Goal: Information Seeking & Learning: Learn about a topic

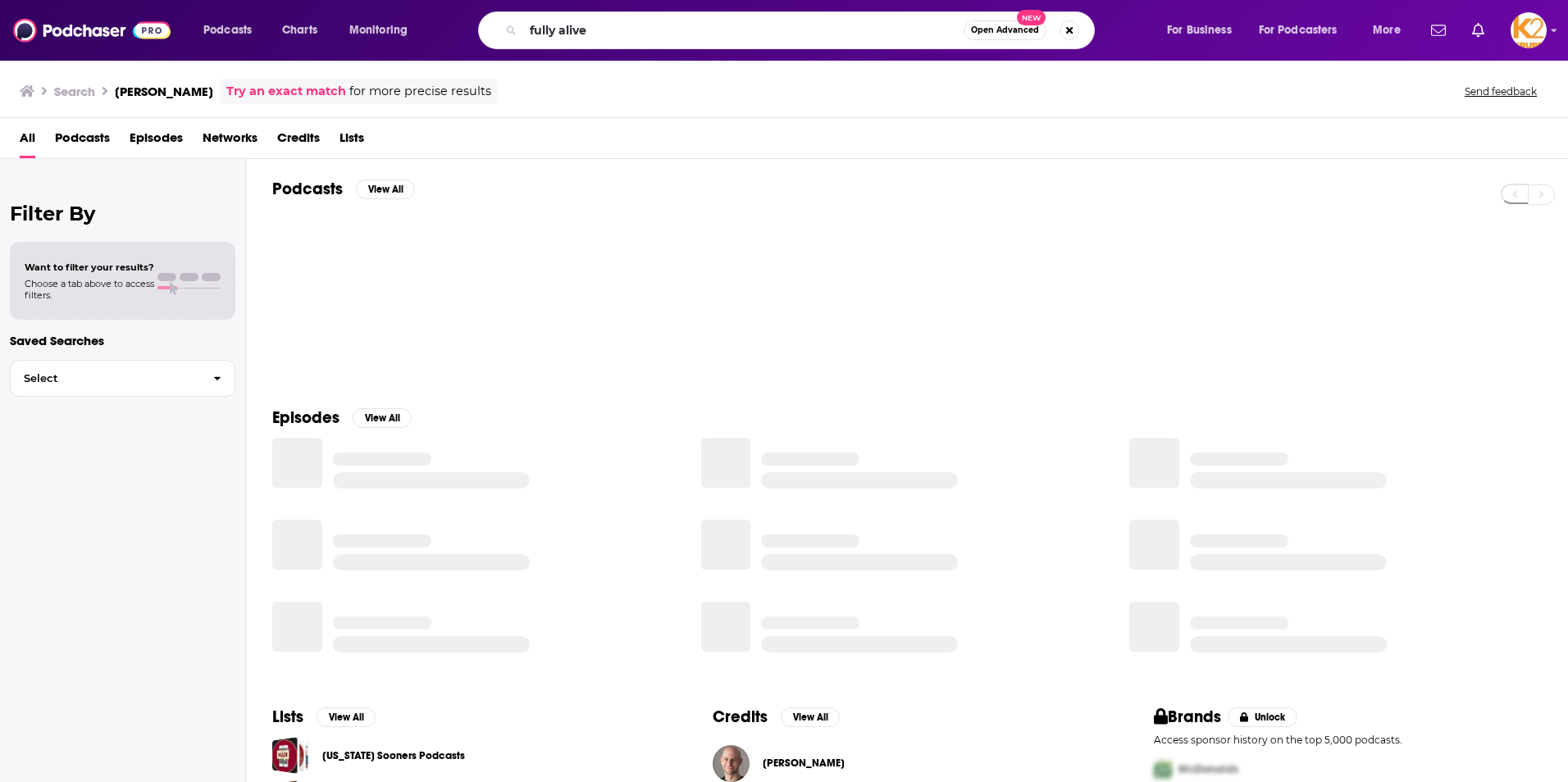
type input "fully alive"
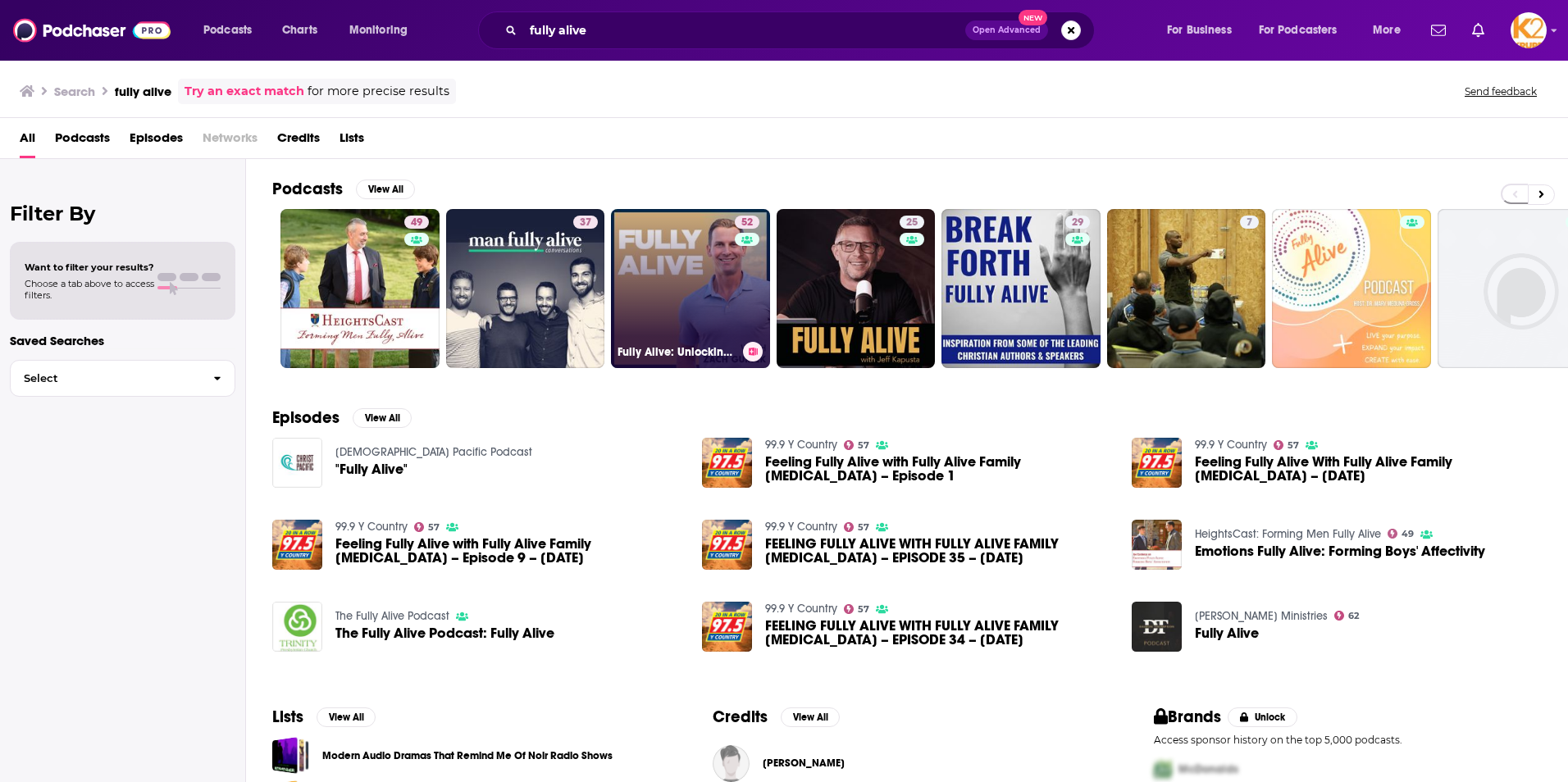
click at [666, 314] on link "52 Fully Alive: Unlocking the secrets to your healthier, happier, longer life" at bounding box center [690, 288] width 159 height 159
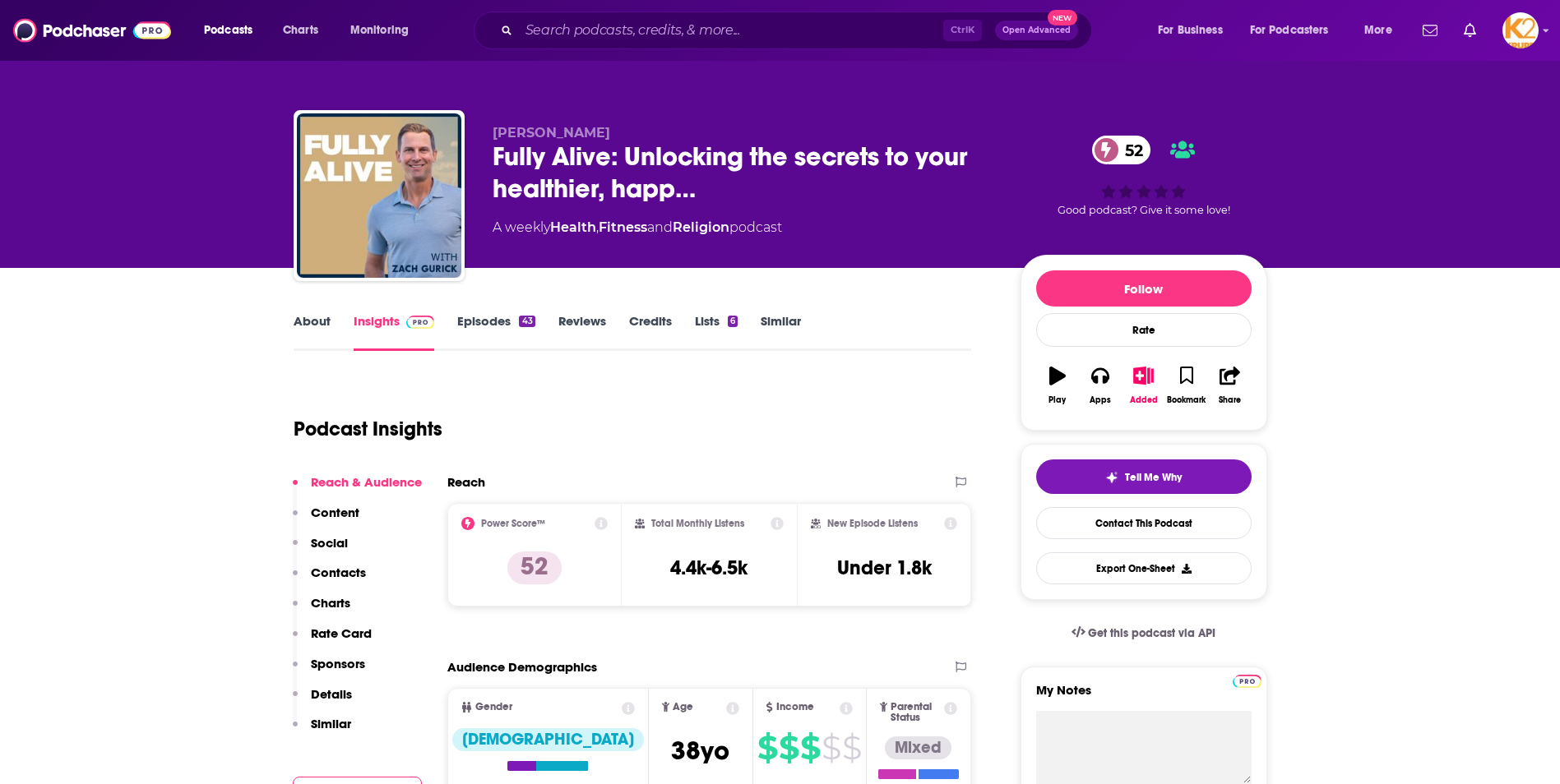
click at [305, 323] on link "About" at bounding box center [312, 332] width 37 height 38
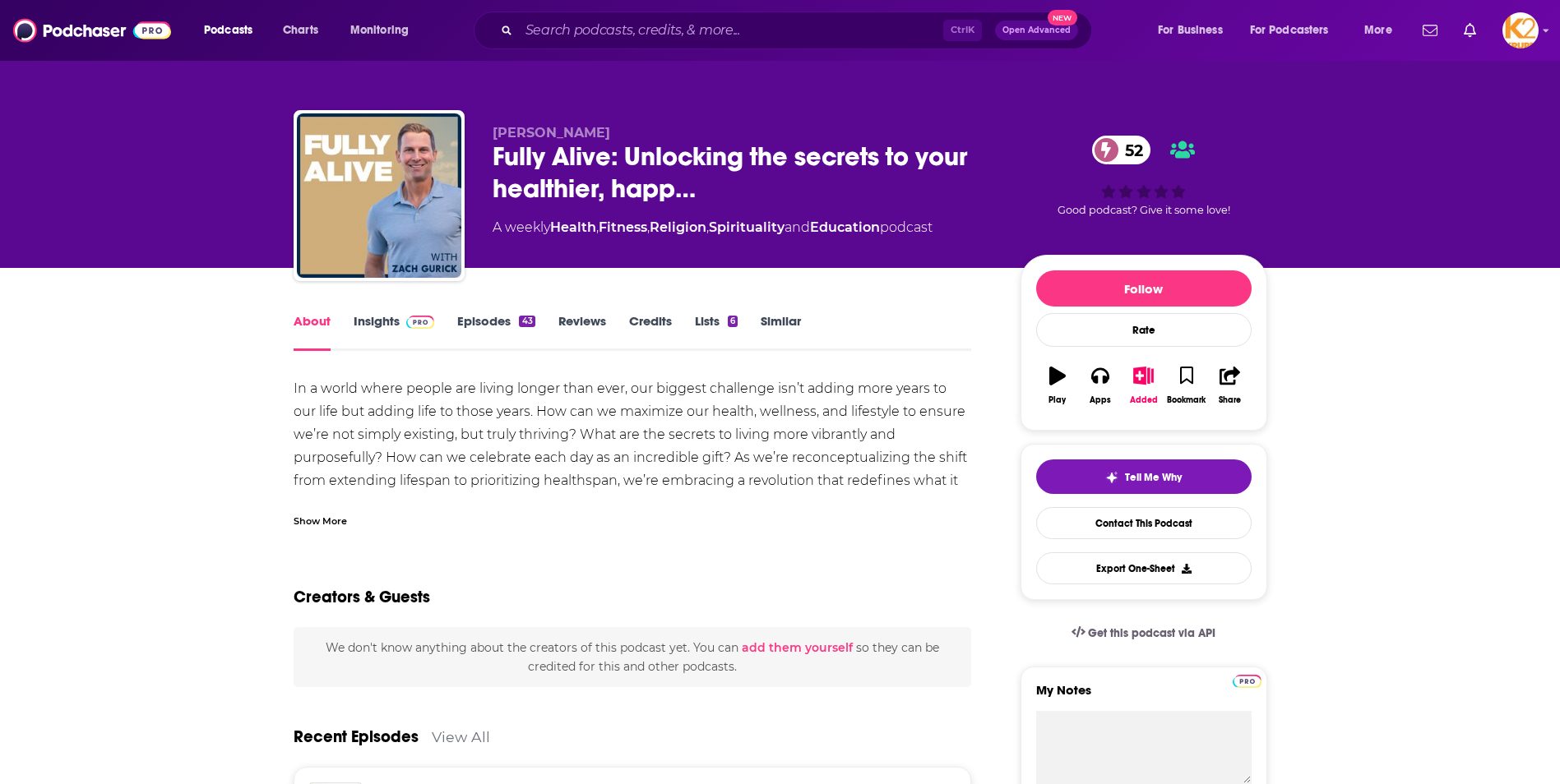
click at [320, 522] on div "Show More" at bounding box center [319, 520] width 53 height 15
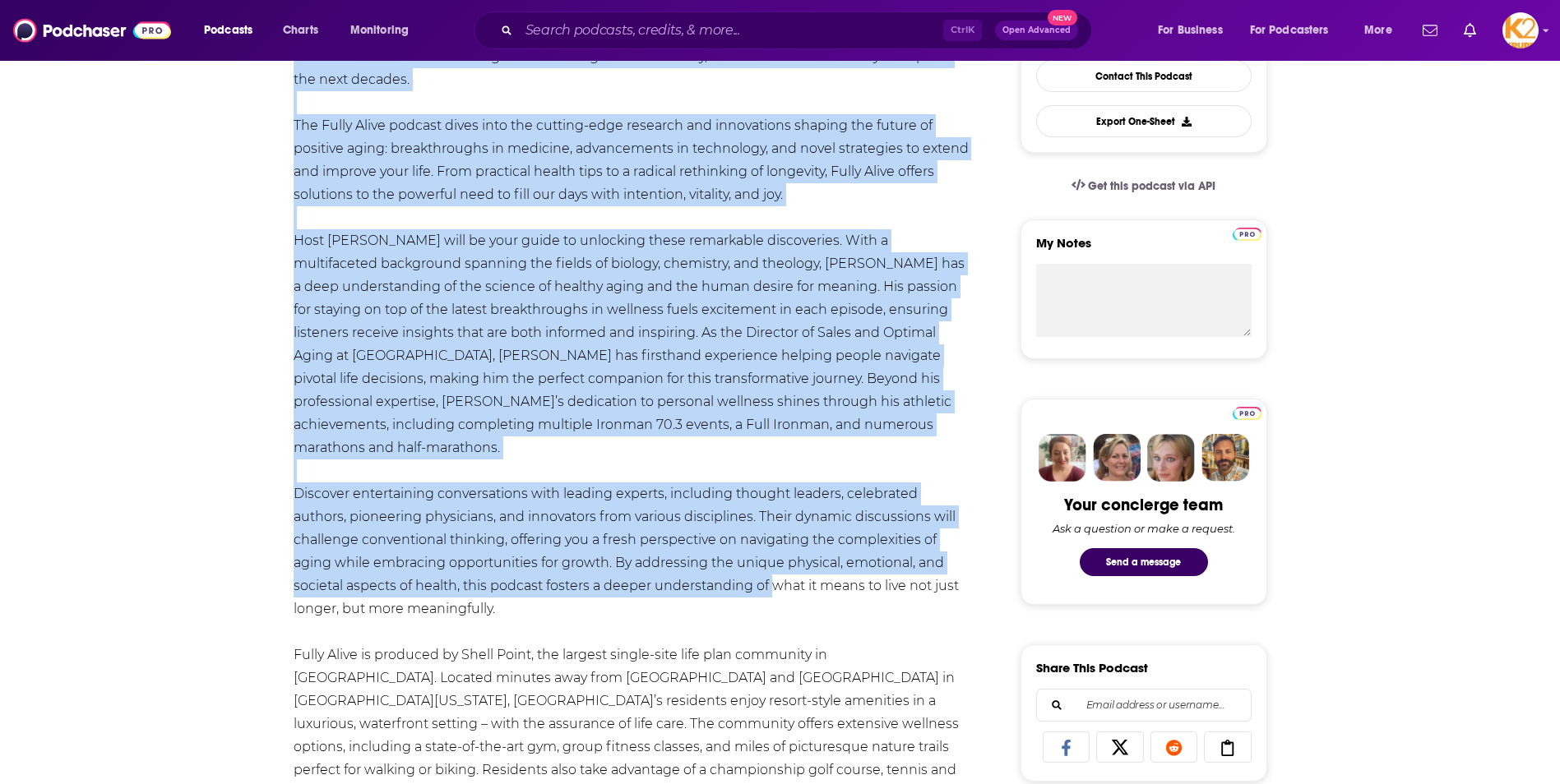
scroll to position [493, 0]
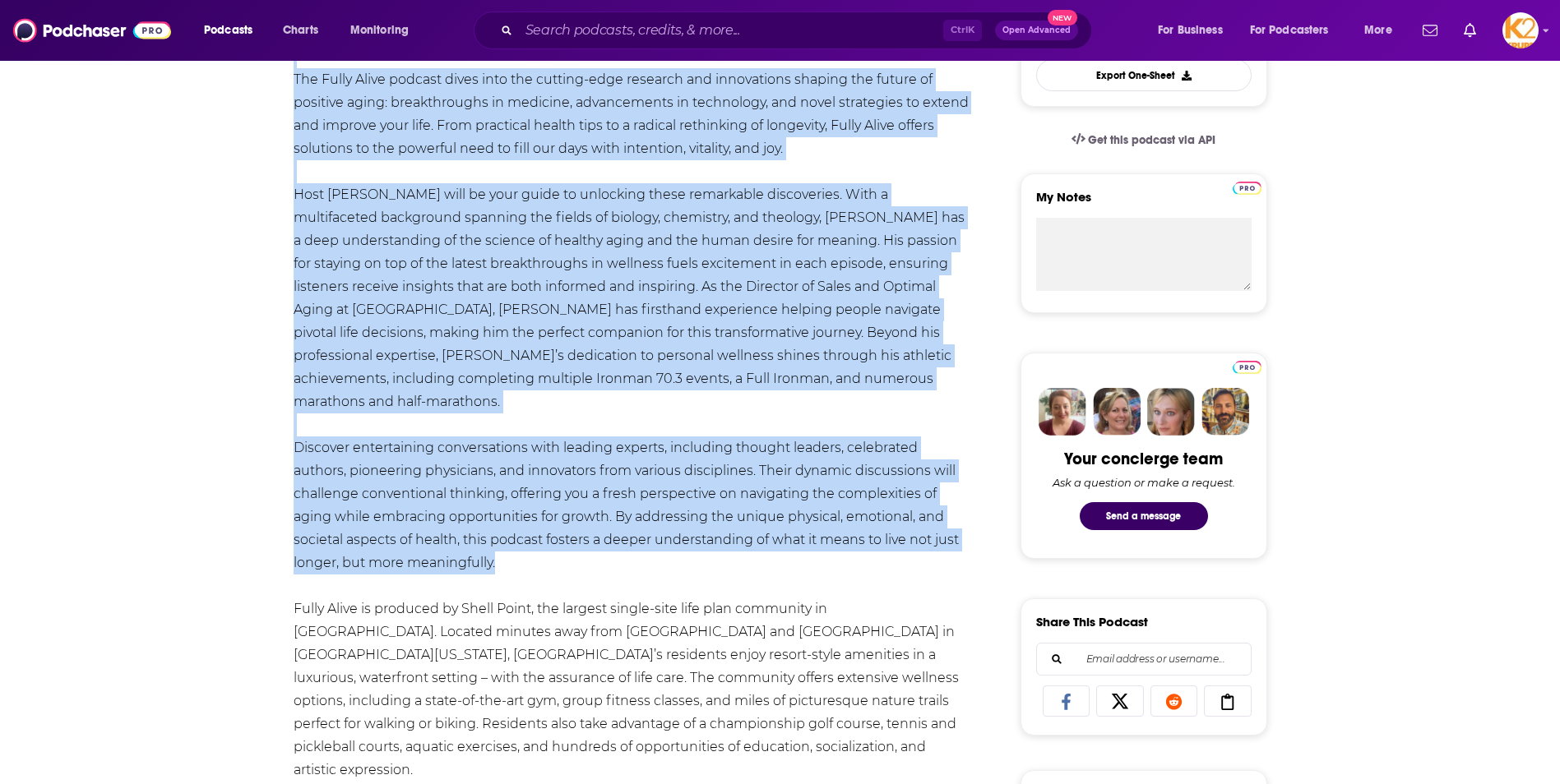
drag, startPoint x: 289, startPoint y: 297, endPoint x: 679, endPoint y: 541, distance: 460.0
copy div "Lo i dolor sitam consec adi elitse doeius temp inci, utl etdolor magnaaliq eni’…"
